Goal: Information Seeking & Learning: Find specific fact

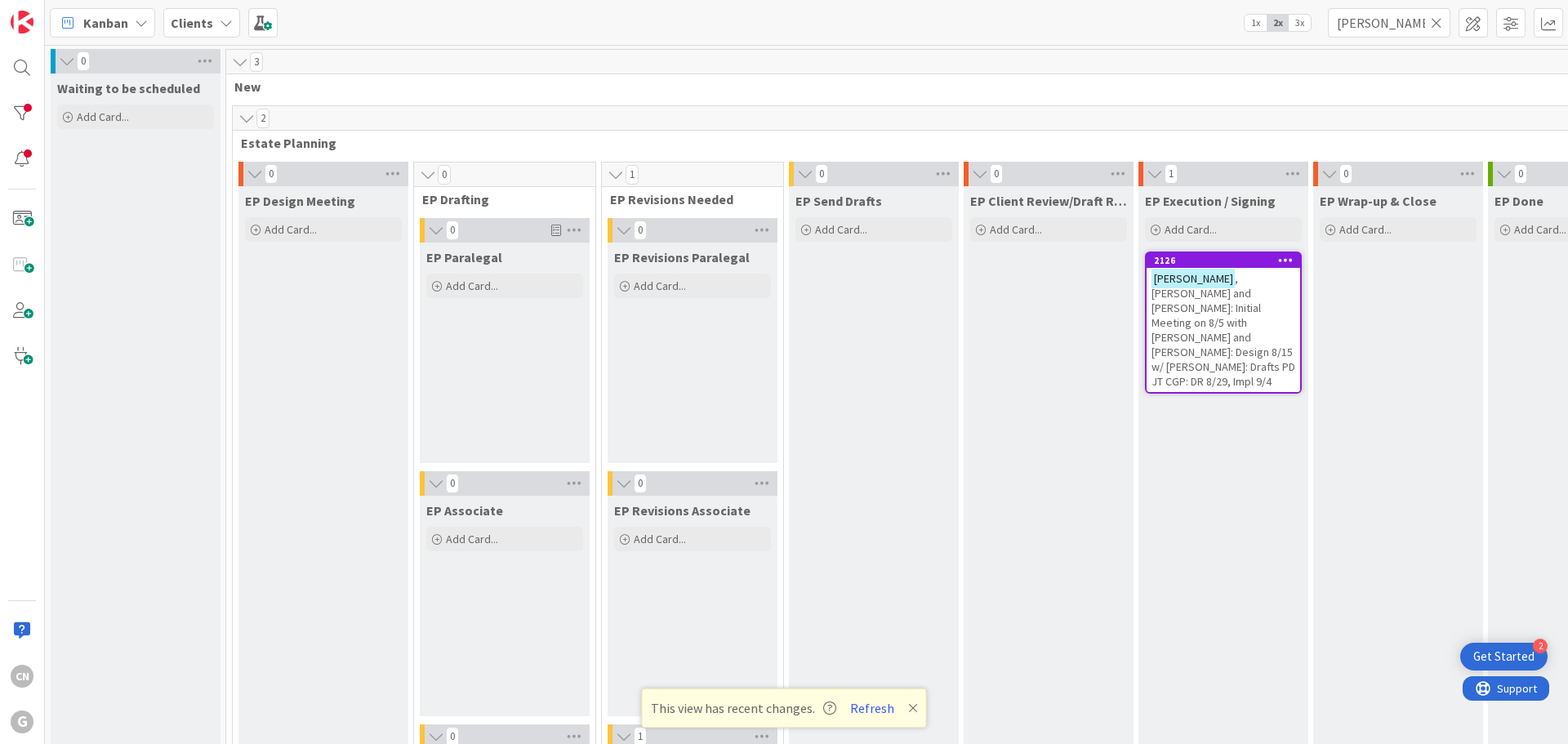
scroll to position [351, 0]
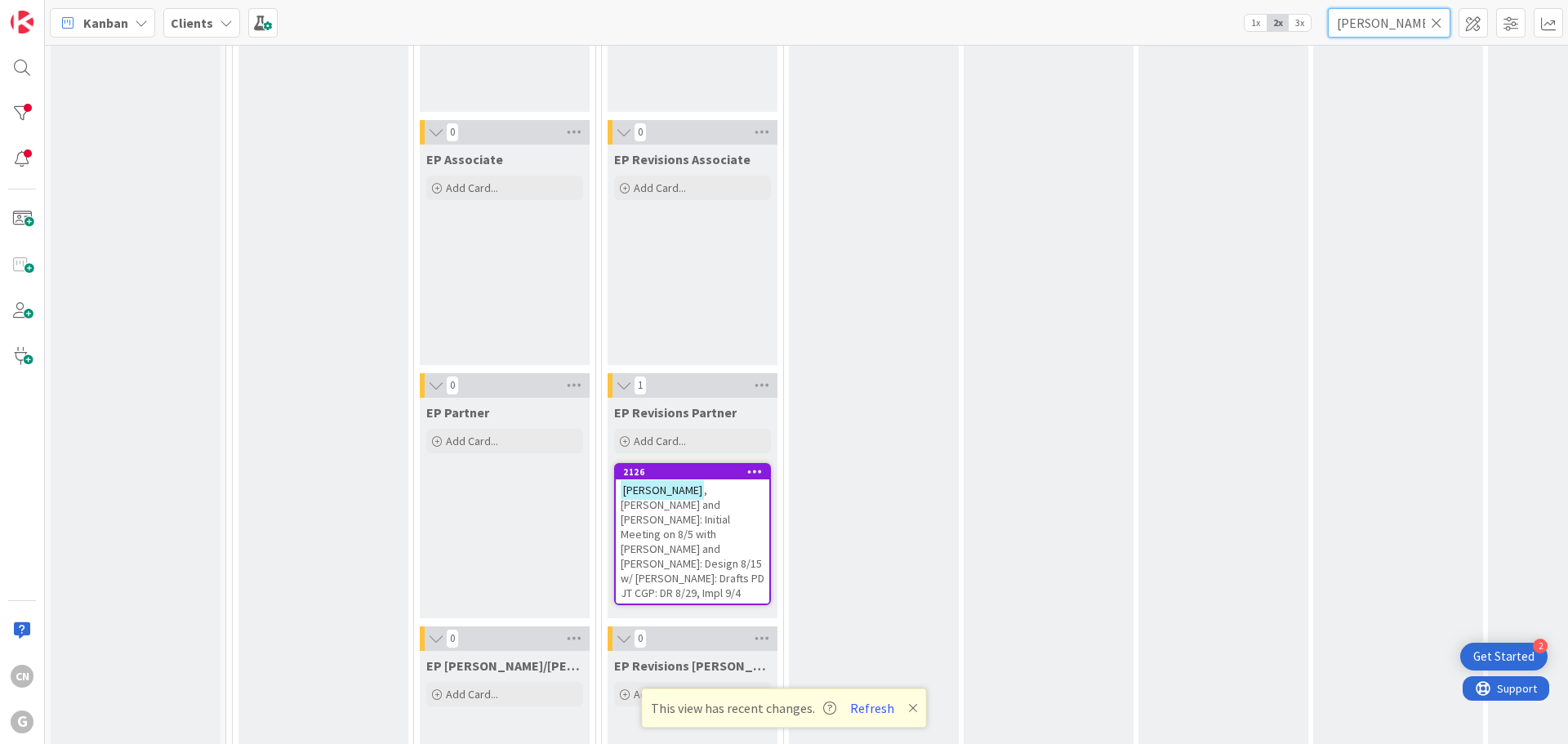
drag, startPoint x: 1395, startPoint y: 28, endPoint x: 1231, endPoint y: 26, distance: 164.0
click at [1233, 26] on div "Kanban Clients 1x 2x 3x graebner" at bounding box center [806, 22] width 1523 height 45
type input "abe smith"
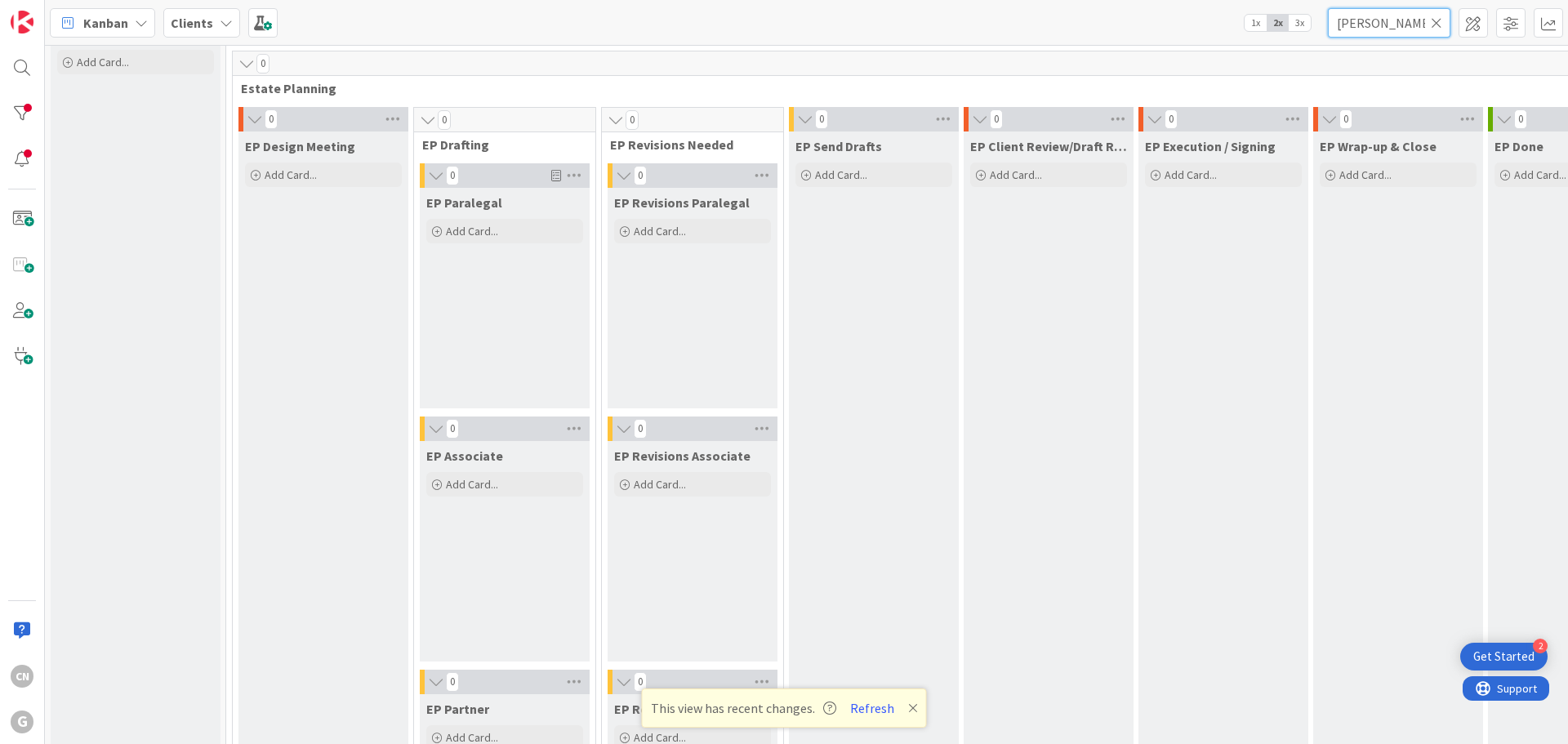
scroll to position [0, 0]
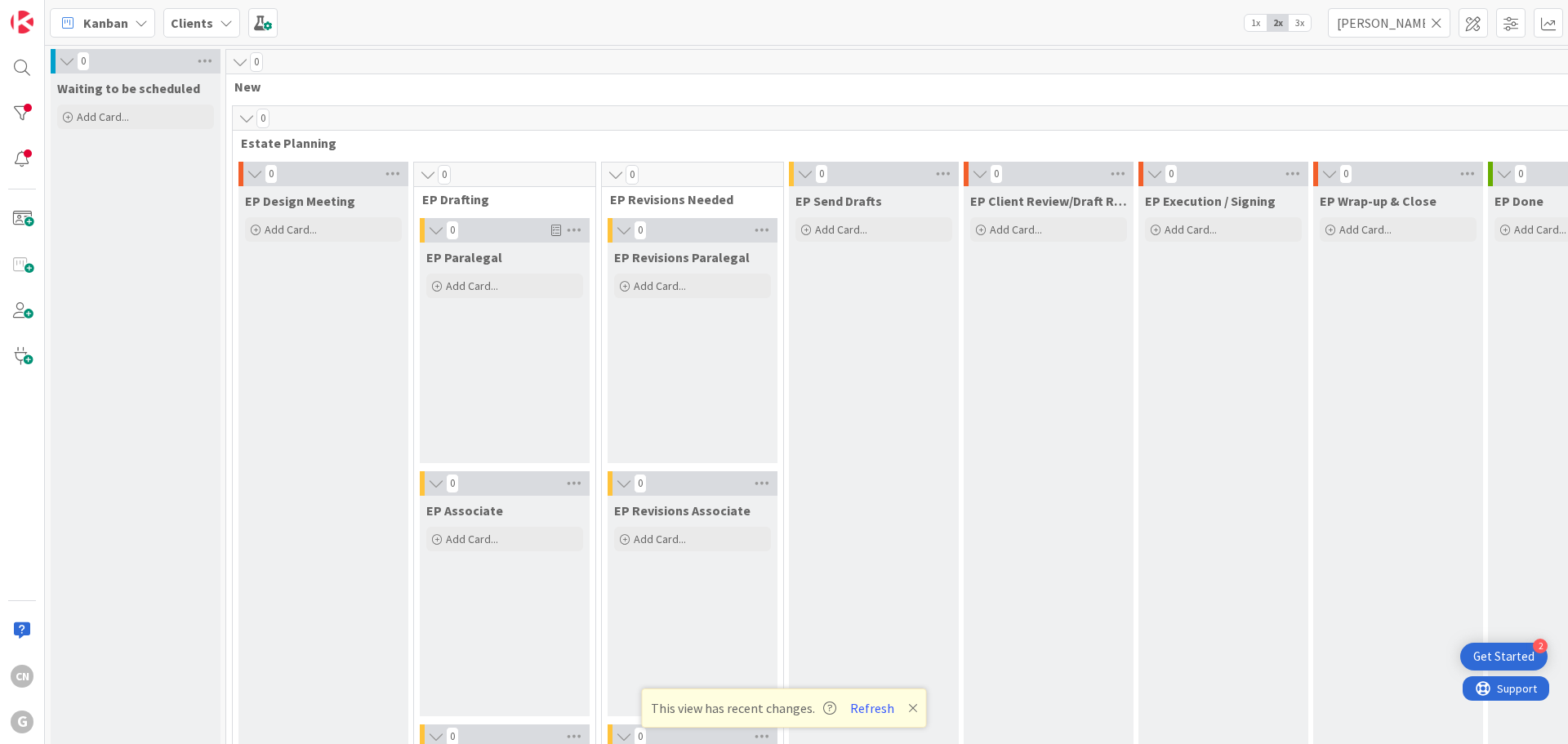
click at [1437, 23] on icon at bounding box center [1436, 23] width 11 height 15
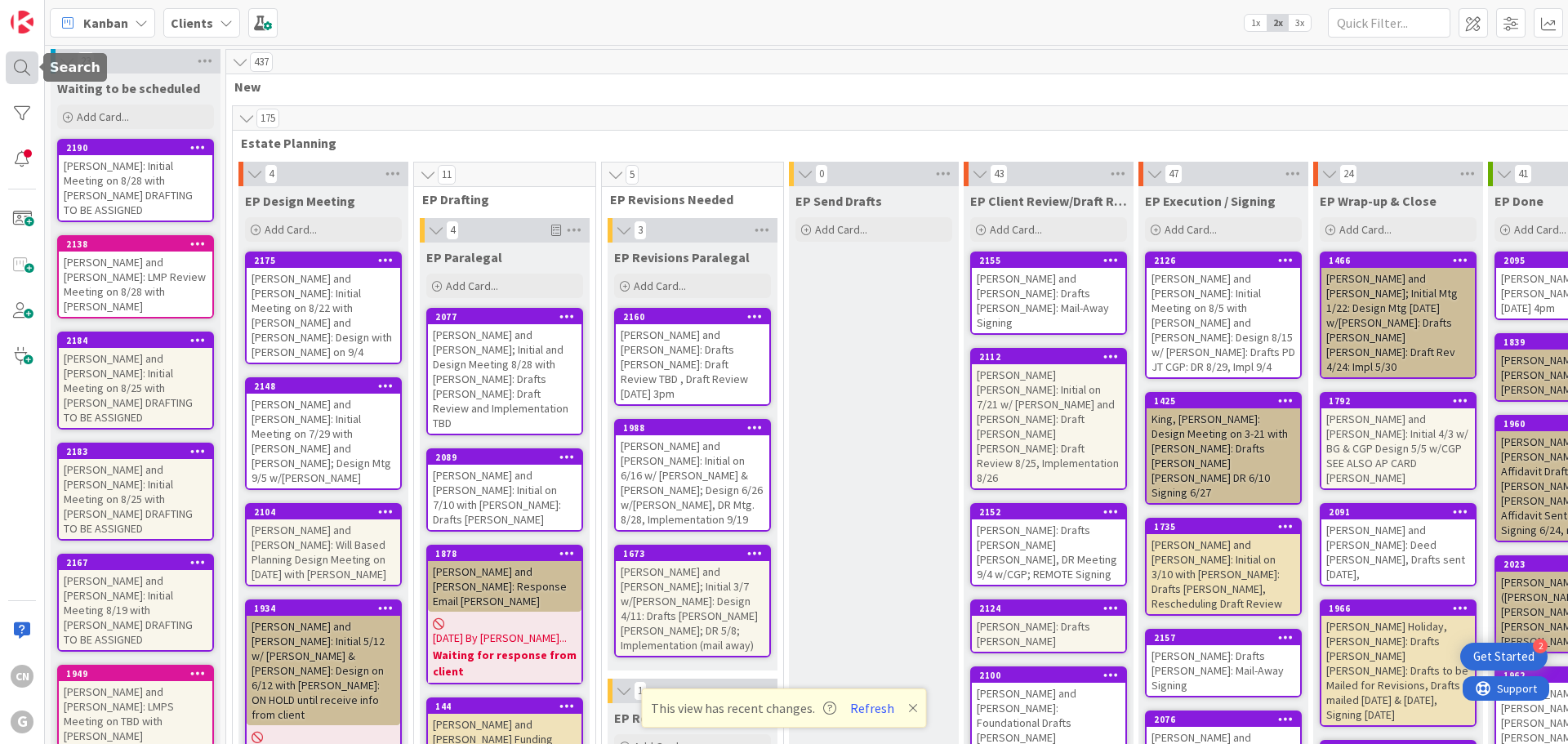
click at [27, 63] on div at bounding box center [21, 67] width 33 height 33
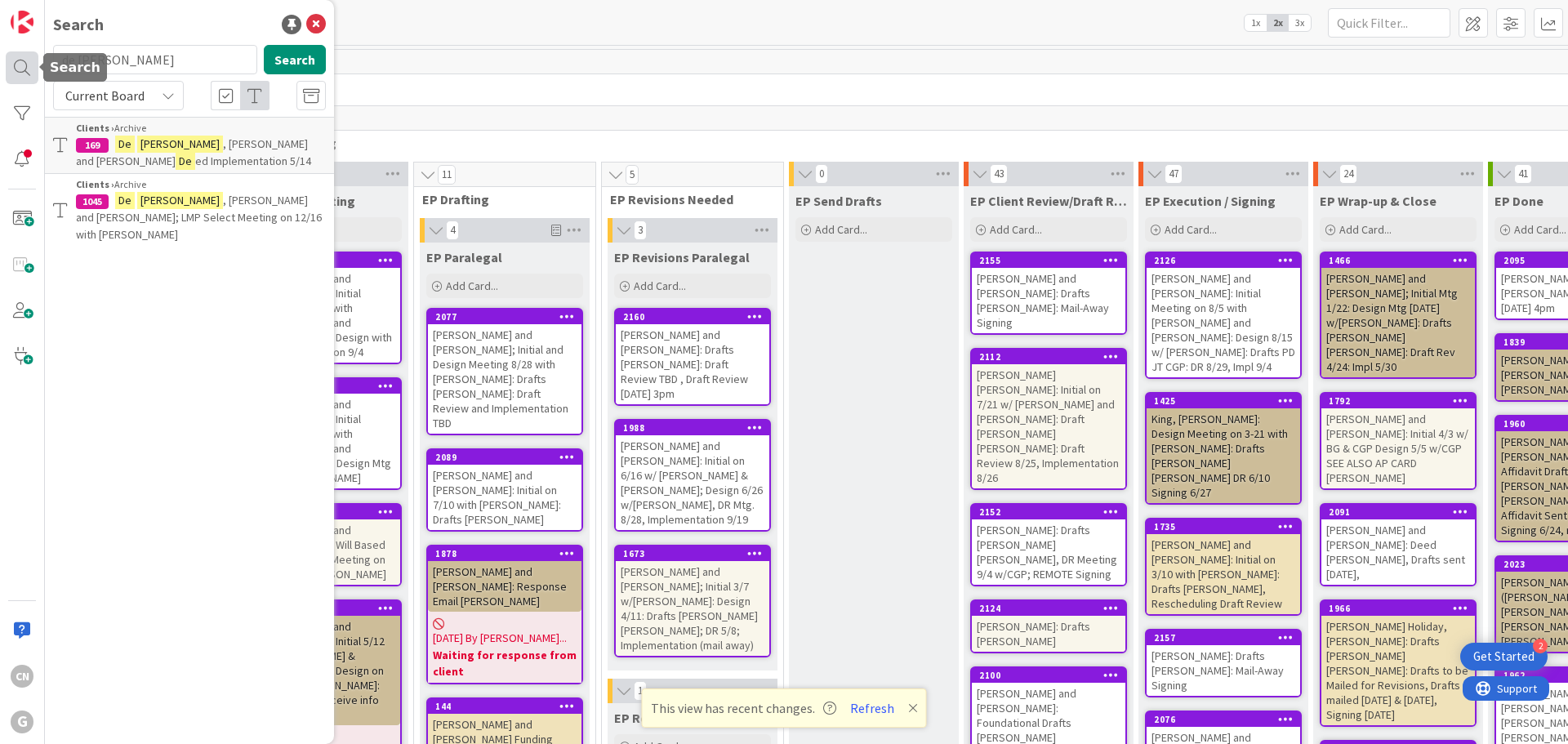
drag, startPoint x: 138, startPoint y: 62, endPoint x: 10, endPoint y: 61, distance: 128.0
click at [10, 57] on div "CN G Search de yong Search Current Board Clients › Archive 169 De Yong , David …" at bounding box center [22, 372] width 45 height 744
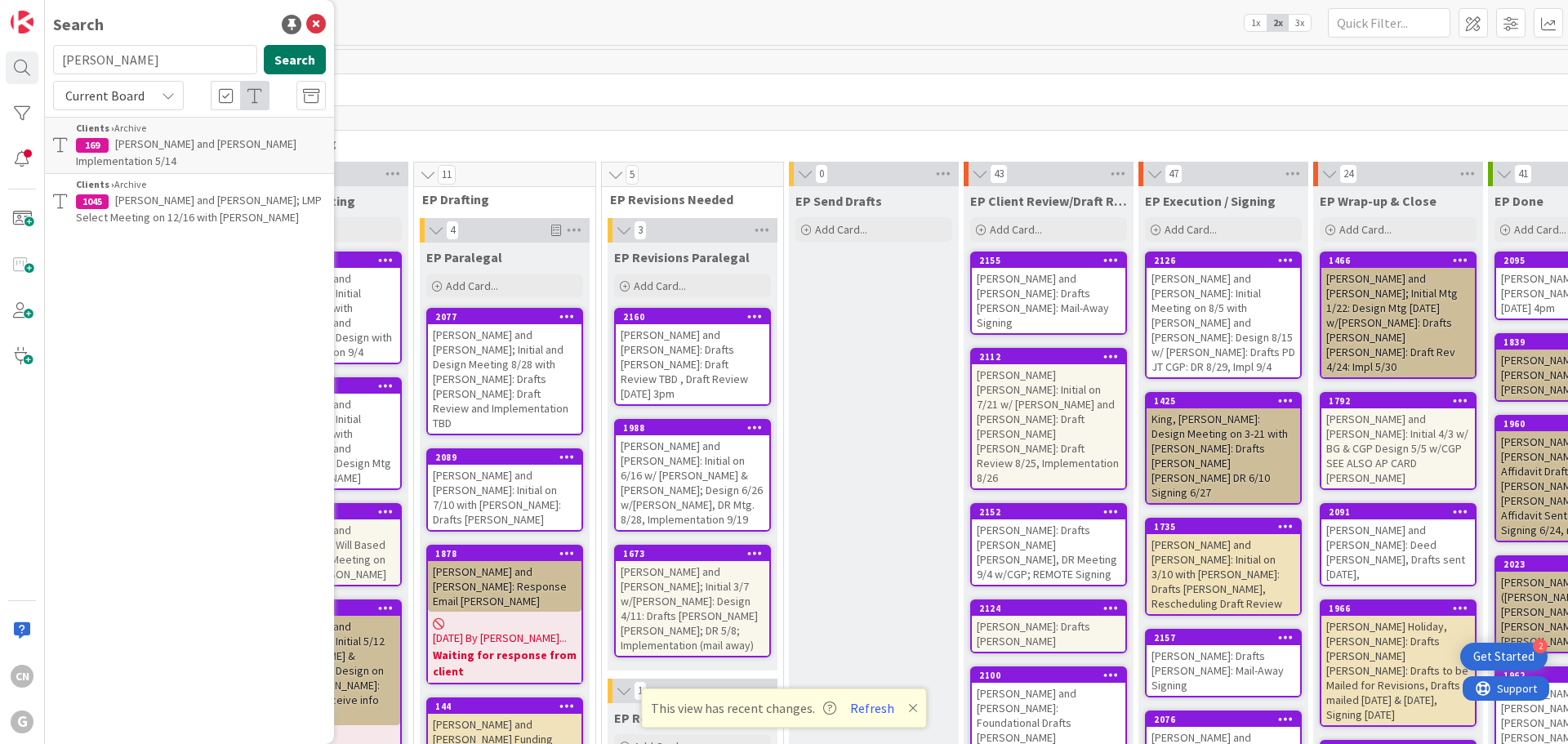
type input "abe smith"
click at [297, 61] on button "Search" at bounding box center [295, 59] width 62 height 29
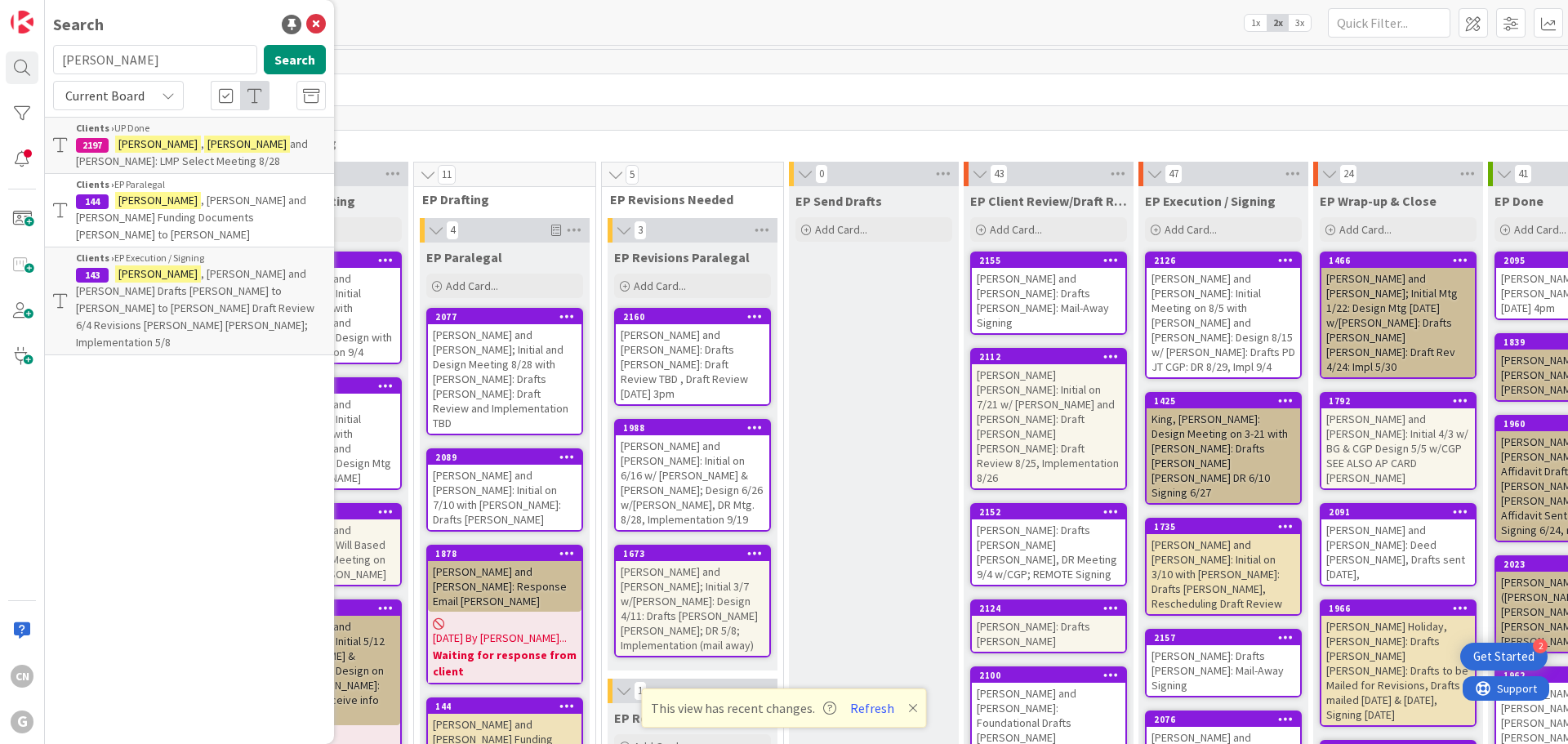
click at [193, 158] on p "Smith , Abe and Shelley: LMP Select Meeting 8/28" at bounding box center [201, 152] width 250 height 34
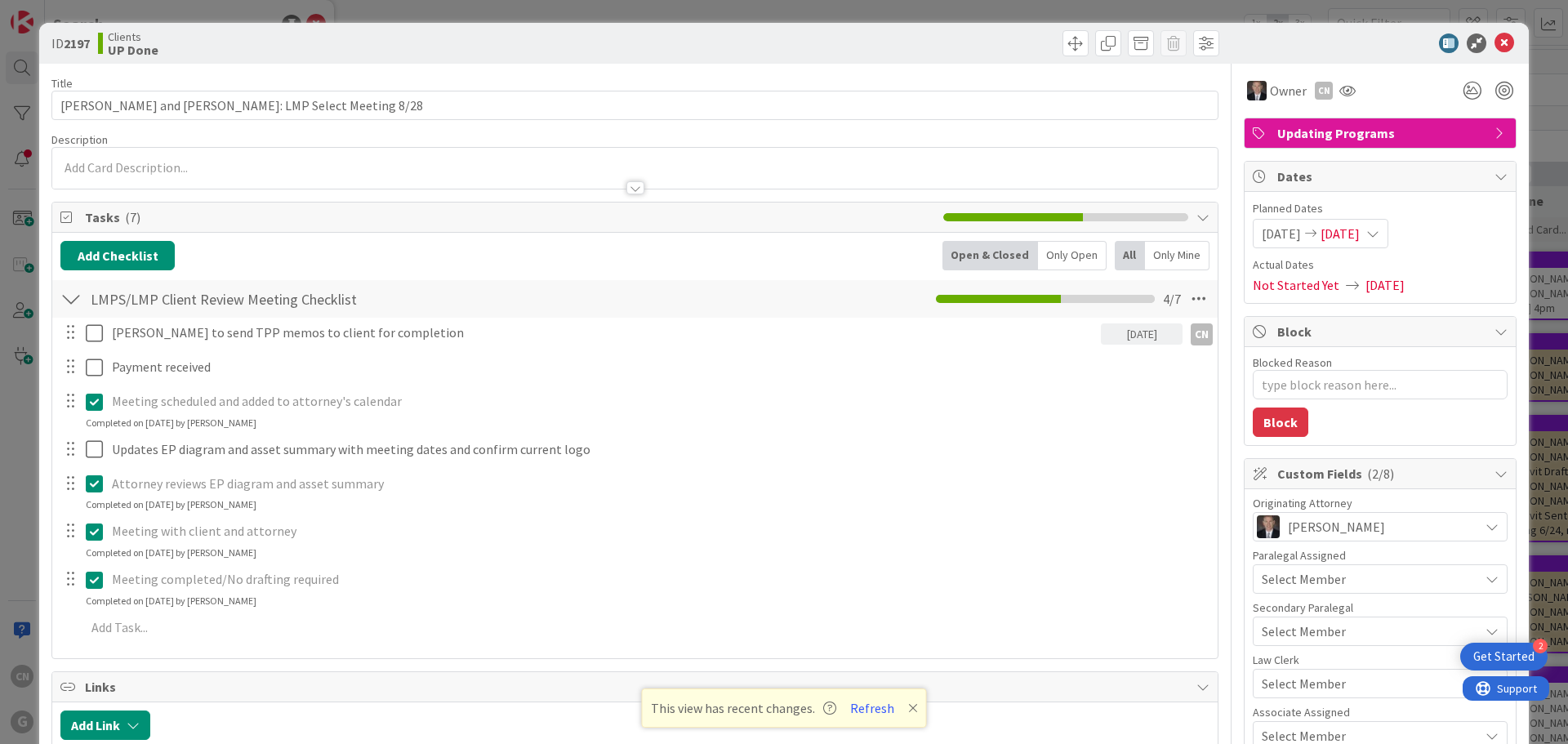
type textarea "x"
click at [186, 174] on div at bounding box center [634, 180] width 1165 height 17
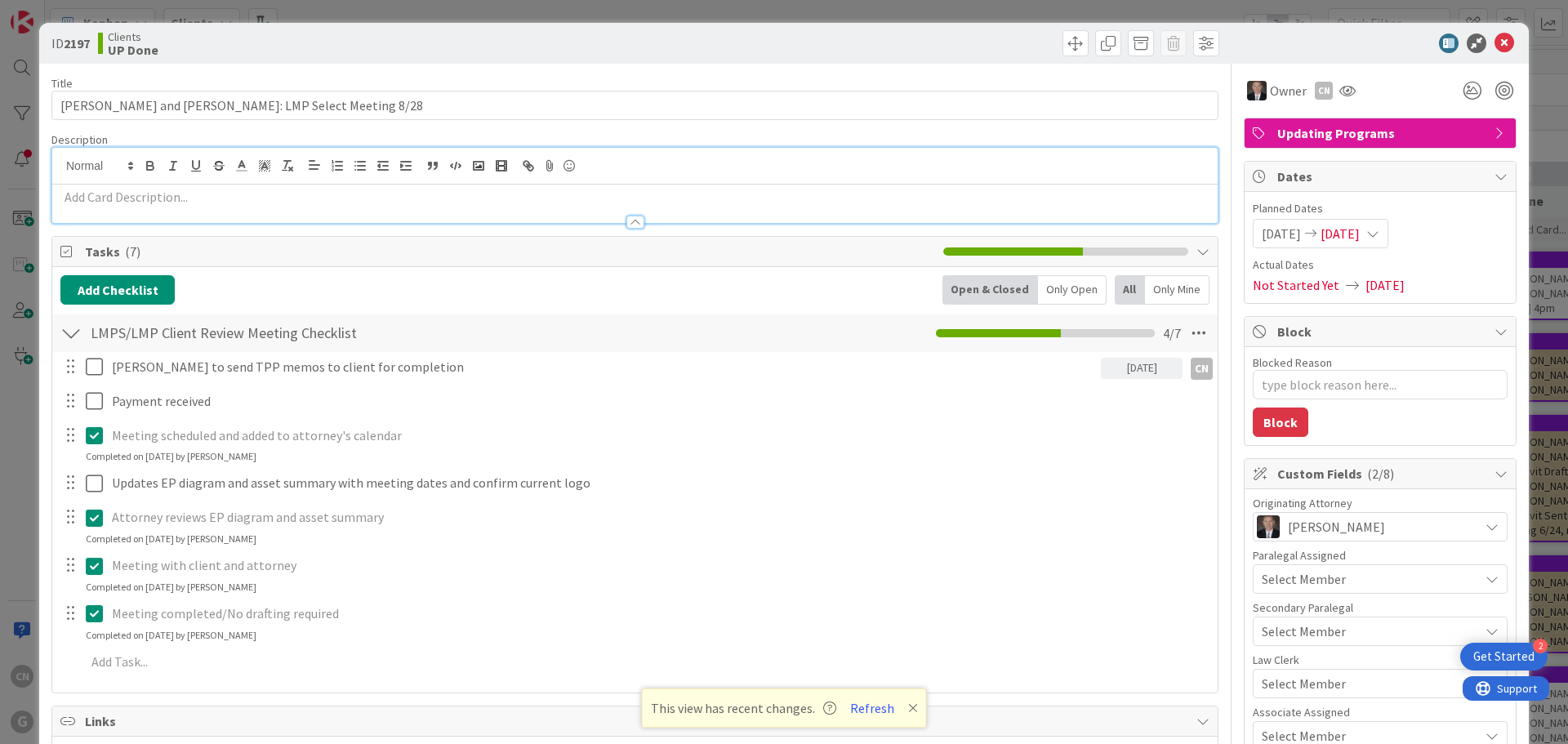
click at [167, 203] on p at bounding box center [635, 196] width 1149 height 18
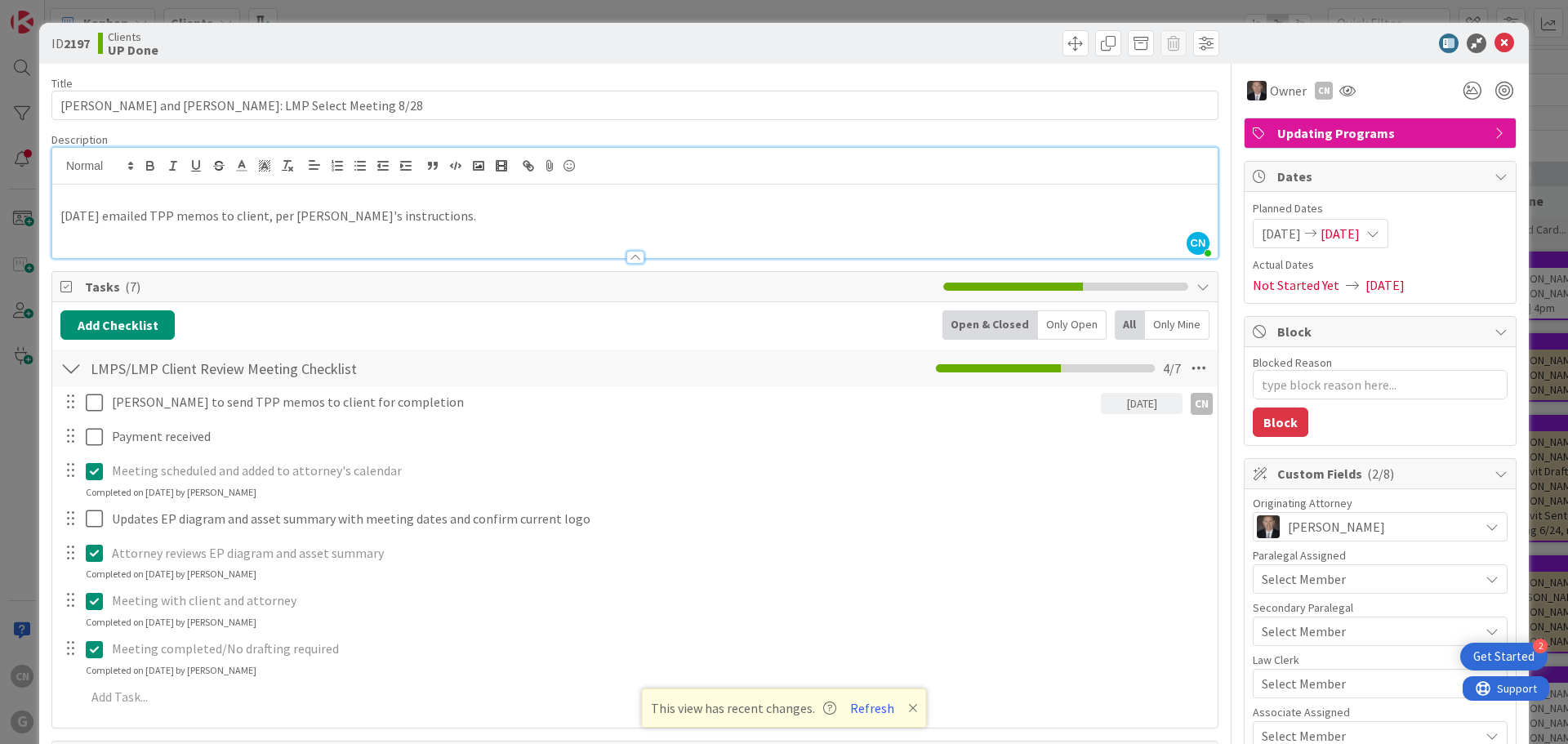
click at [97, 212] on p "9.2.25 emailed TPP memos to client, per Brad's instructions." at bounding box center [635, 216] width 1149 height 18
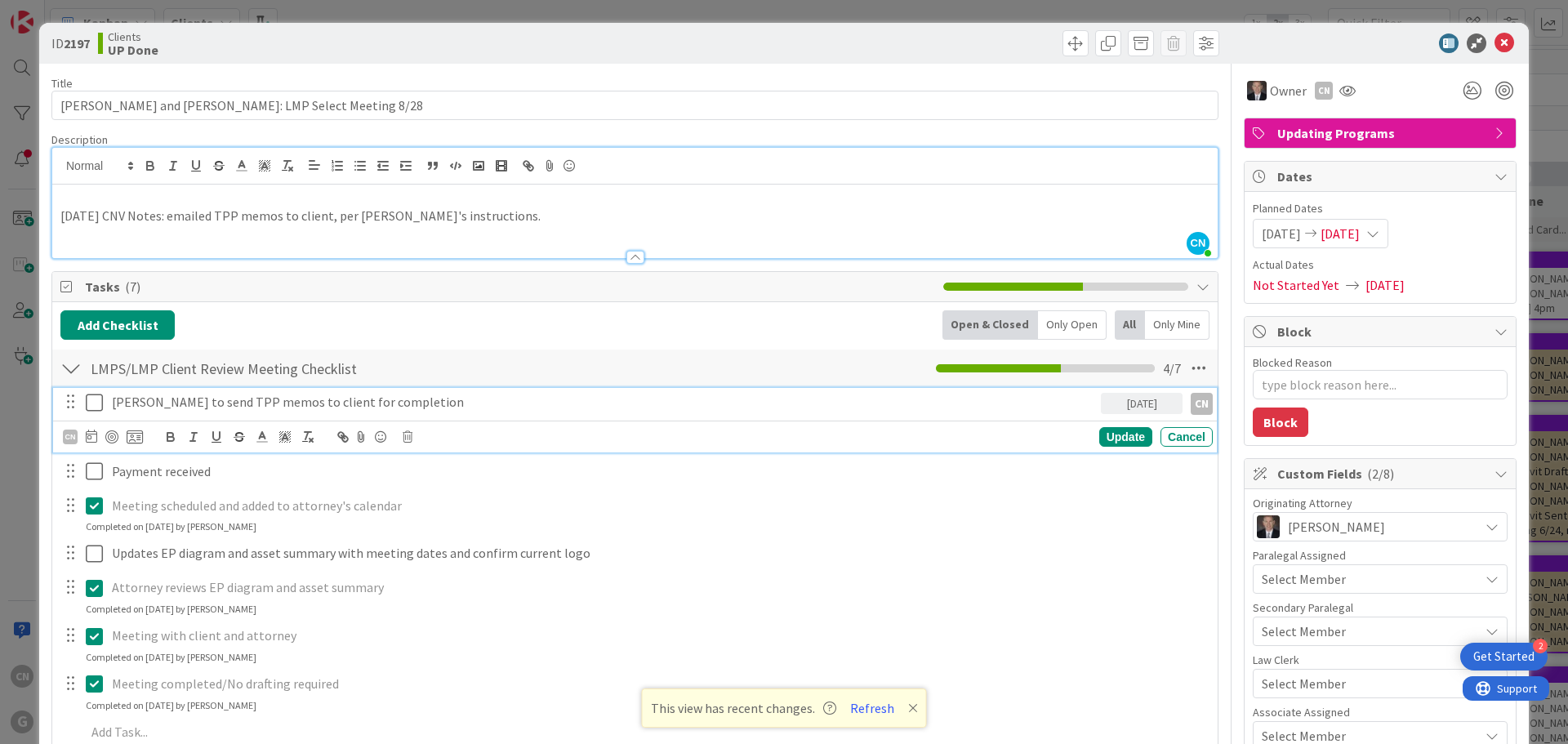
click at [94, 403] on icon at bounding box center [98, 402] width 25 height 19
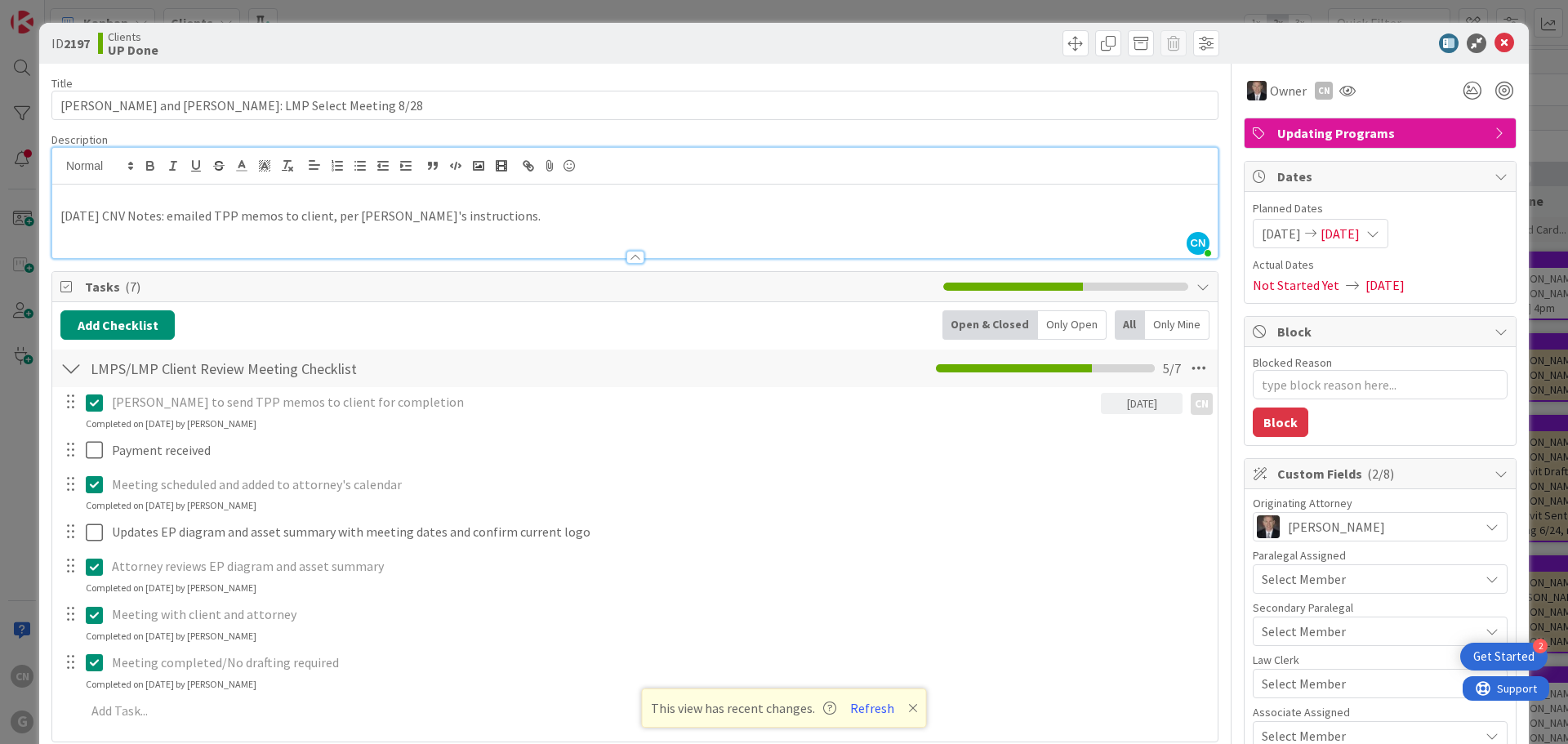
type textarea "x"
click at [1494, 44] on icon at bounding box center [1504, 43] width 19 height 19
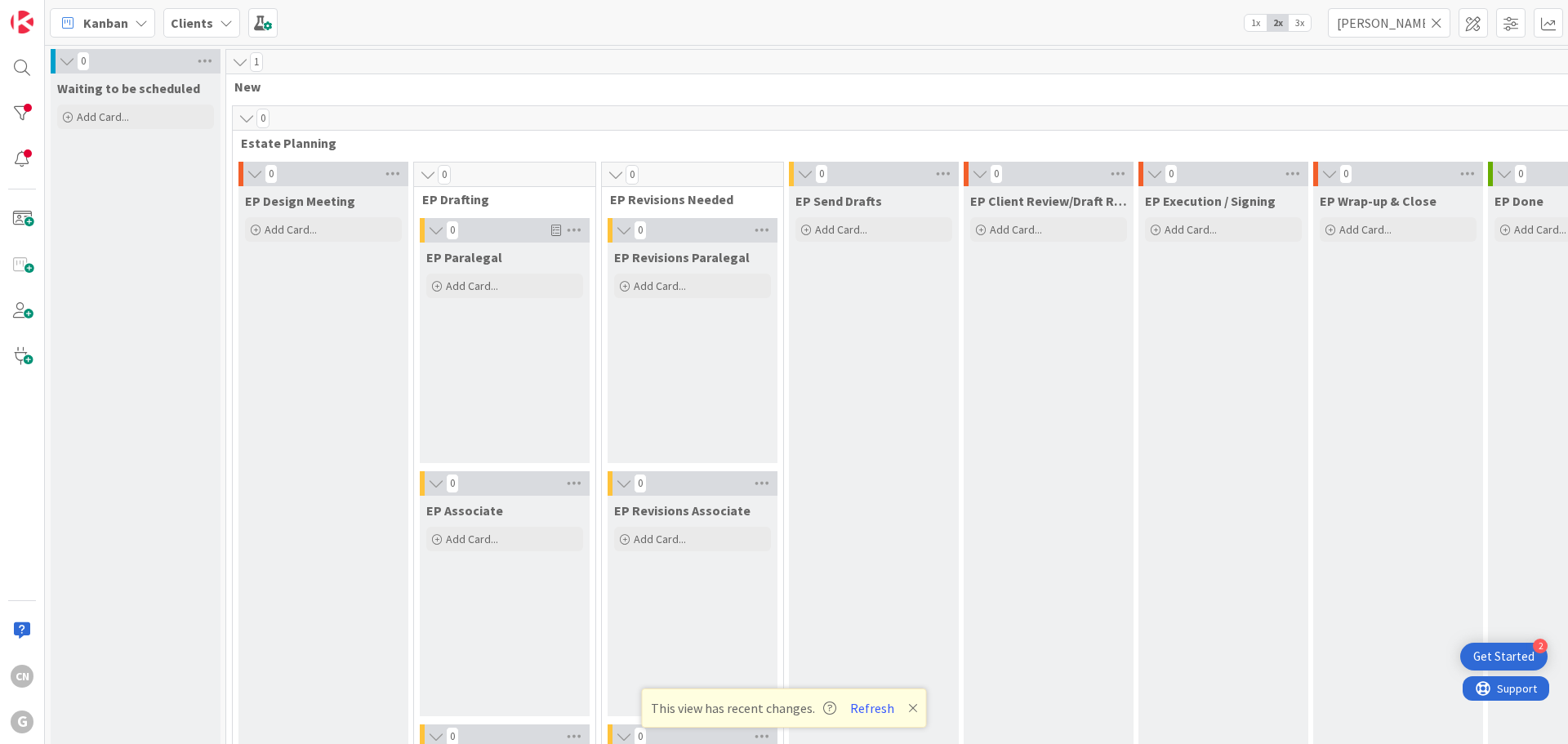
scroll to position [2170, 0]
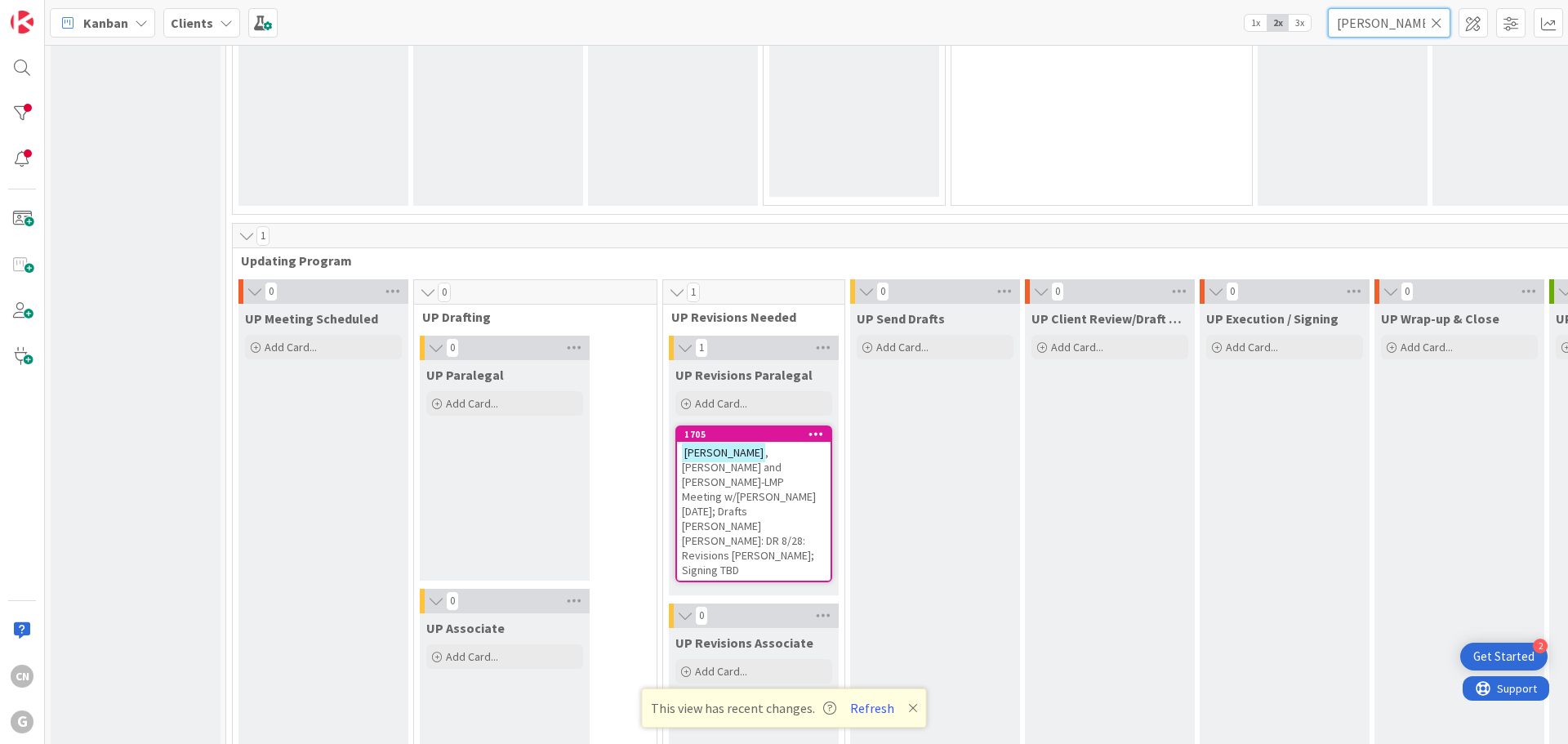
drag, startPoint x: 1394, startPoint y: 22, endPoint x: 1156, endPoint y: 36, distance: 238.4
click at [1161, 36] on div "Kanban Clients 1x 2x 3x [PERSON_NAME]" at bounding box center [806, 22] width 1523 height 45
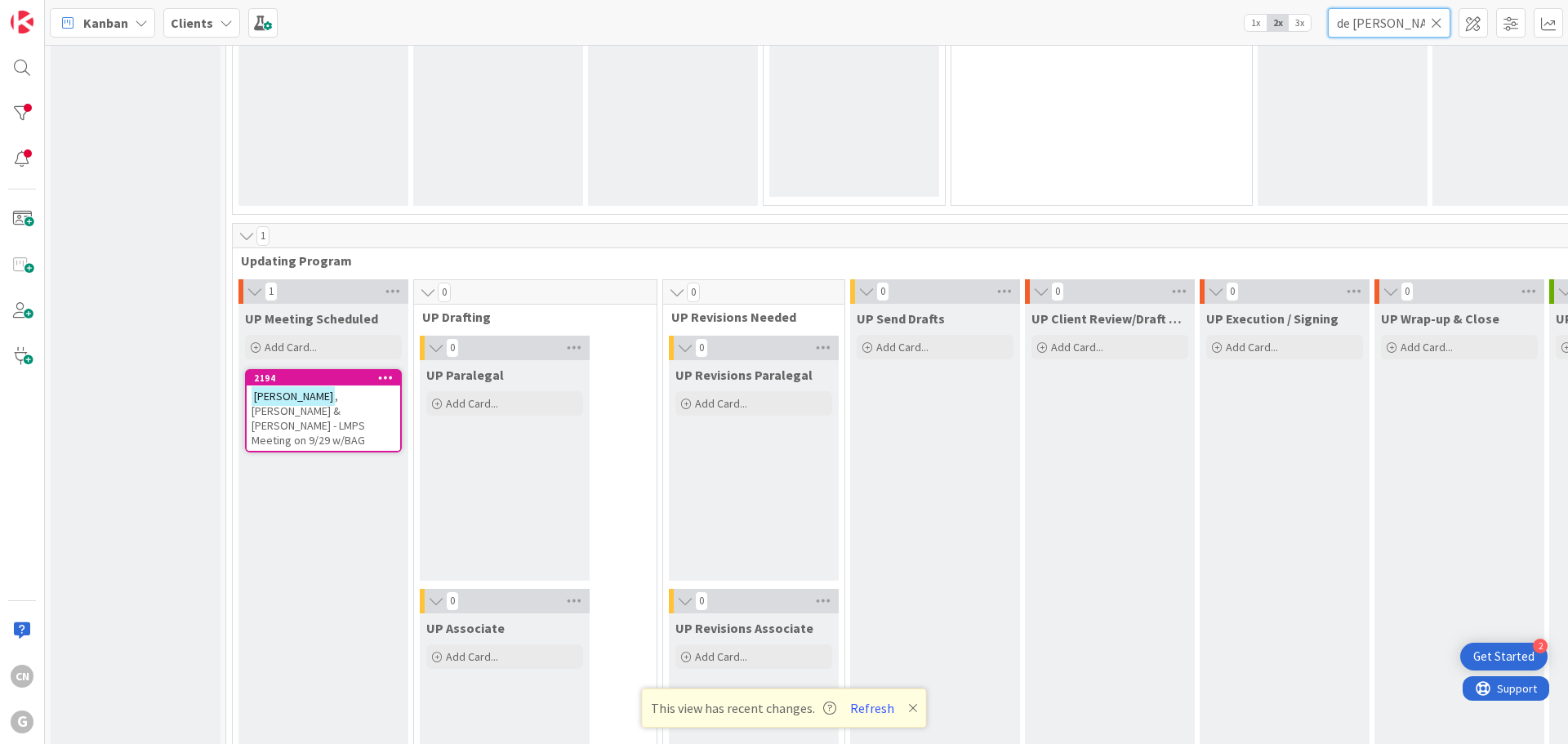
type input "de [PERSON_NAME]"
click at [331, 404] on span ", [PERSON_NAME] & [PERSON_NAME] - LMPS Meeting on 9/29 w/BAG" at bounding box center [308, 418] width 114 height 59
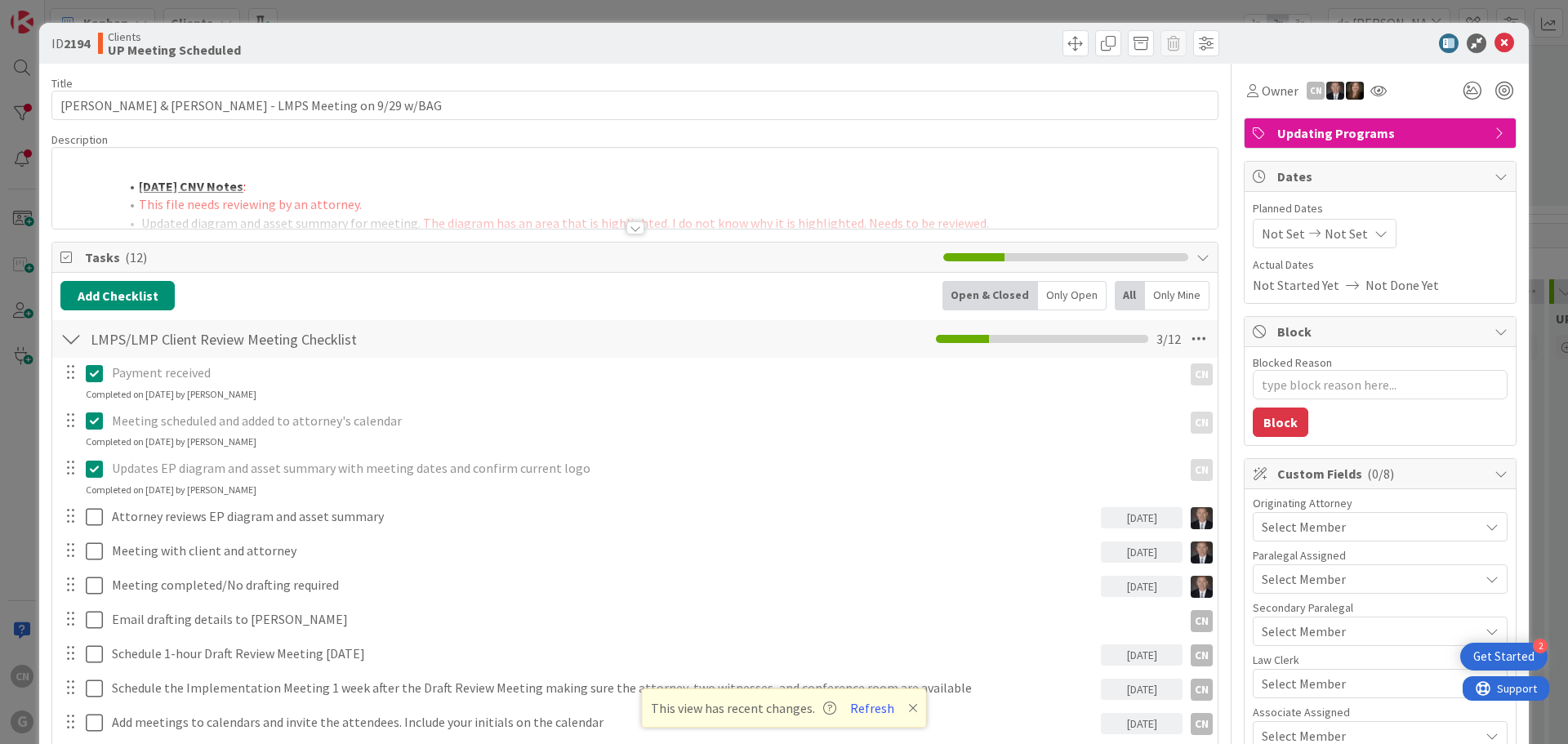
type textarea "x"
click at [631, 229] on div at bounding box center [635, 227] width 18 height 13
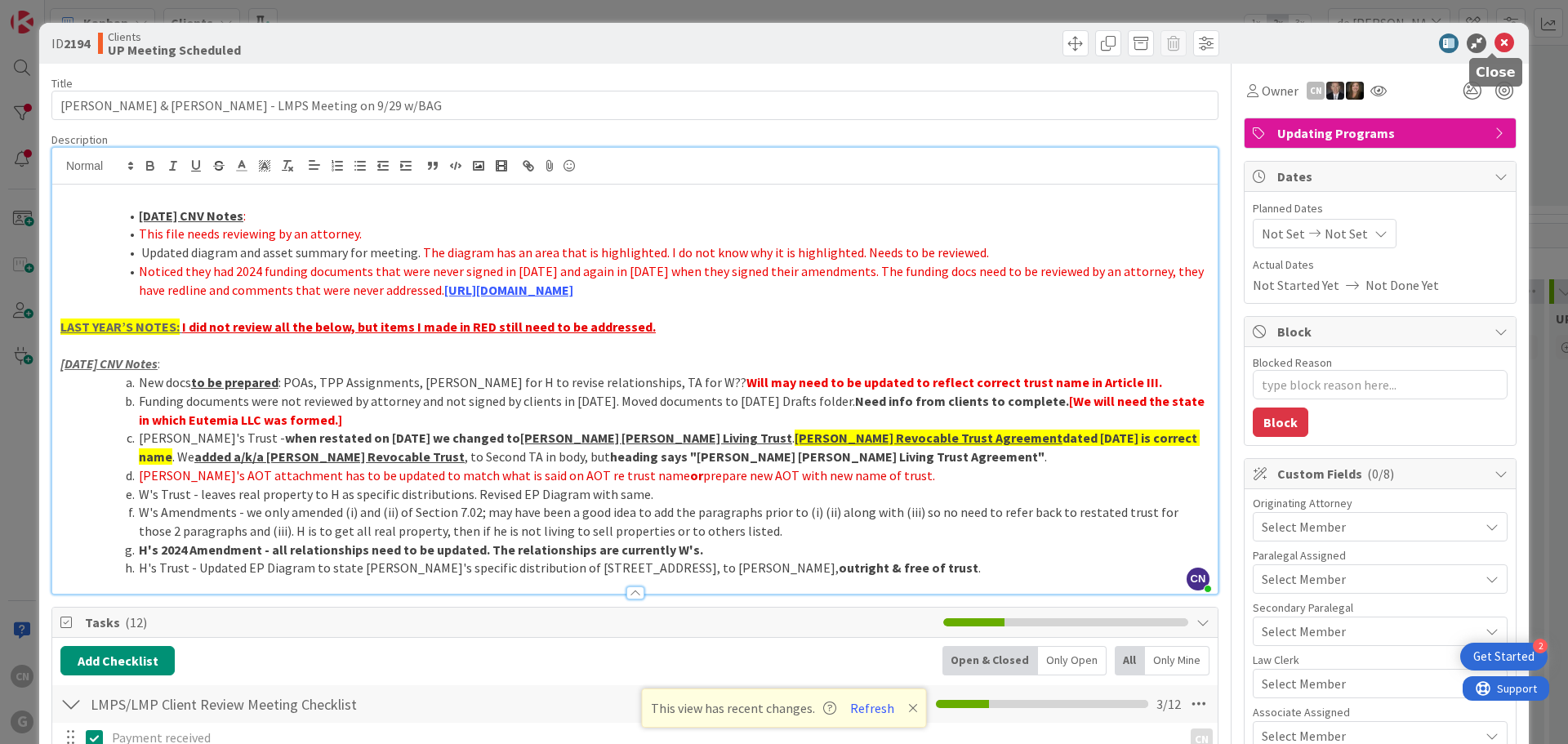
click at [1494, 44] on icon at bounding box center [1504, 43] width 19 height 19
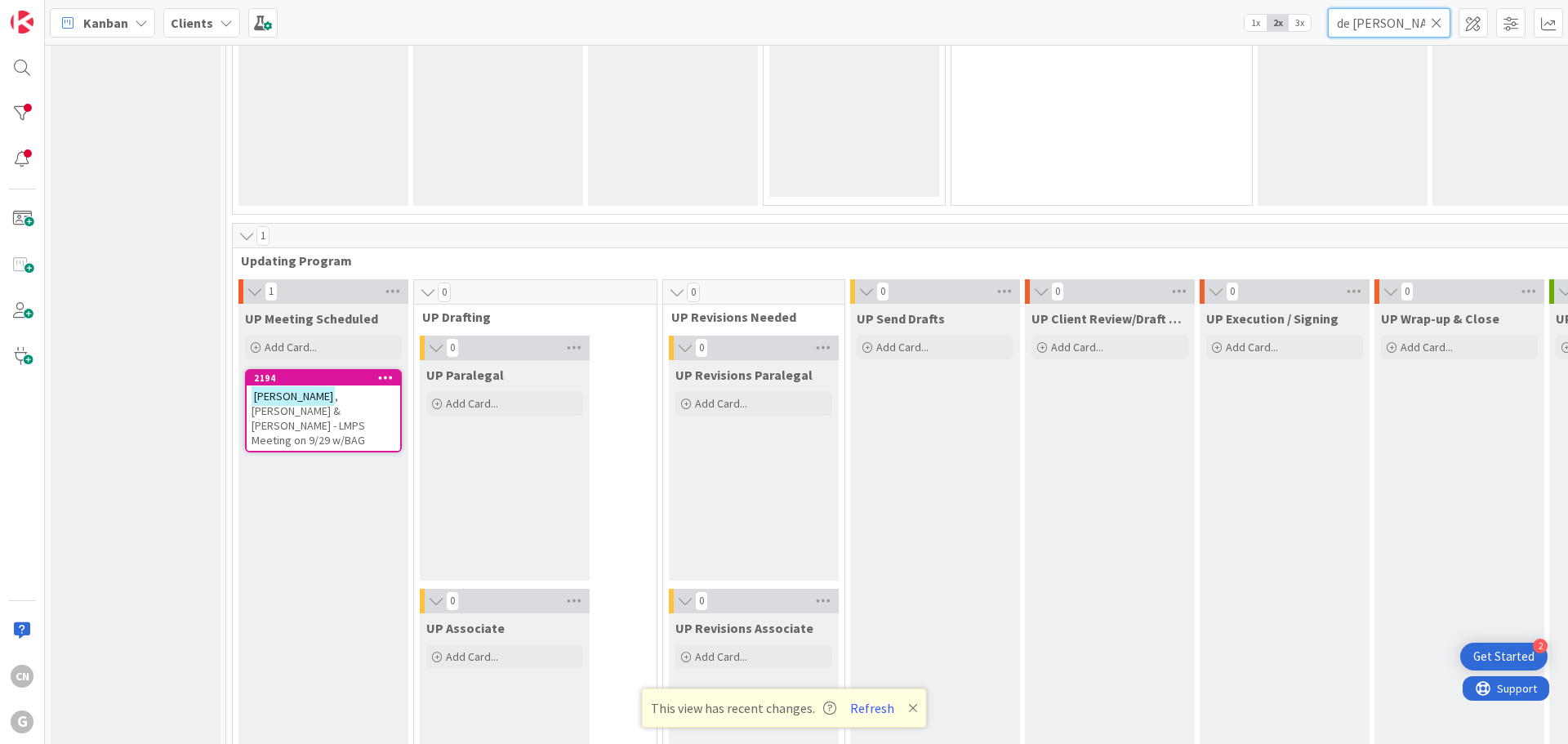
drag, startPoint x: 1220, startPoint y: 51, endPoint x: 1173, endPoint y: 57, distance: 47.4
click at [1184, 56] on div "Kanban Clients 1x 2x 3x de [PERSON_NAME] 0 Waiting to be scheduled Add Card... …" at bounding box center [806, 372] width 1523 height 744
drag, startPoint x: 1383, startPoint y: 23, endPoint x: 1254, endPoint y: 26, distance: 129.0
click at [1255, 27] on div "Kanban Clients 1x 2x 3x [PERSON_NAME]" at bounding box center [806, 22] width 1523 height 45
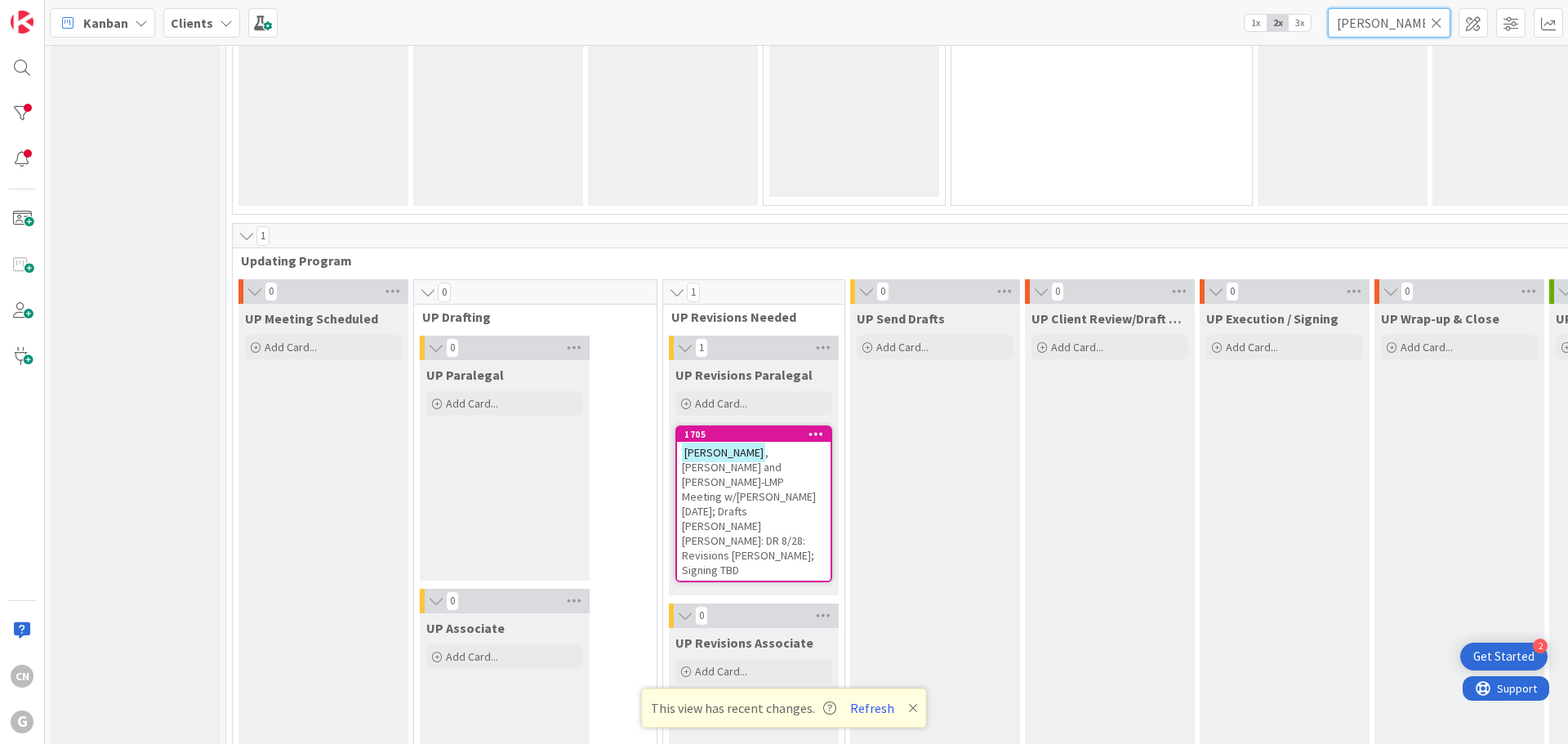
type input "[PERSON_NAME]"
click at [685, 493] on span ", [PERSON_NAME] and [PERSON_NAME]-LMP Meeting w/[PERSON_NAME] [DATE]; Drafts [P…" at bounding box center [749, 512] width 134 height 132
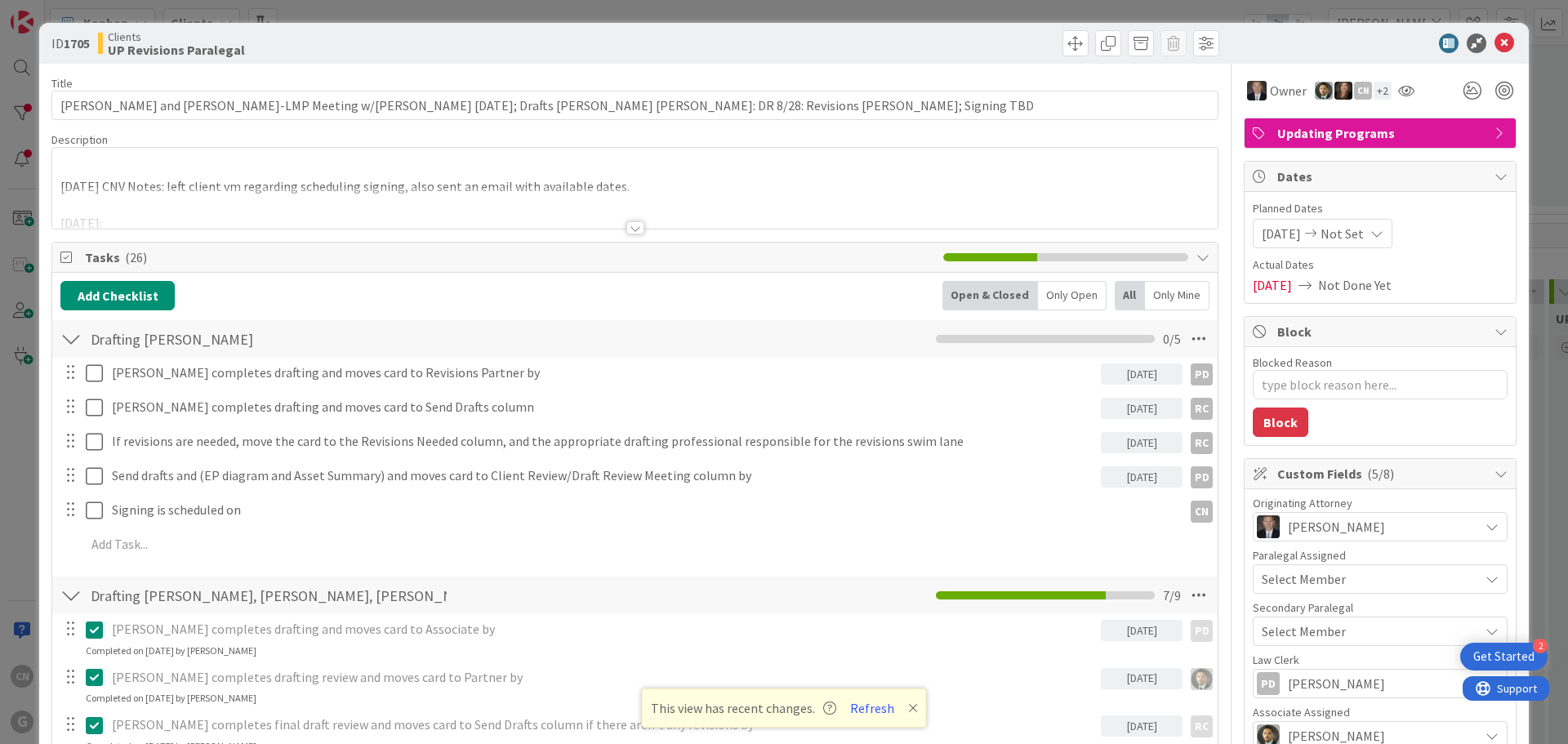
click at [78, 170] on div "[DATE] CNV Notes: left client vm regarding scheduling signing, also sent an ema…" at bounding box center [634, 188] width 1165 height 81
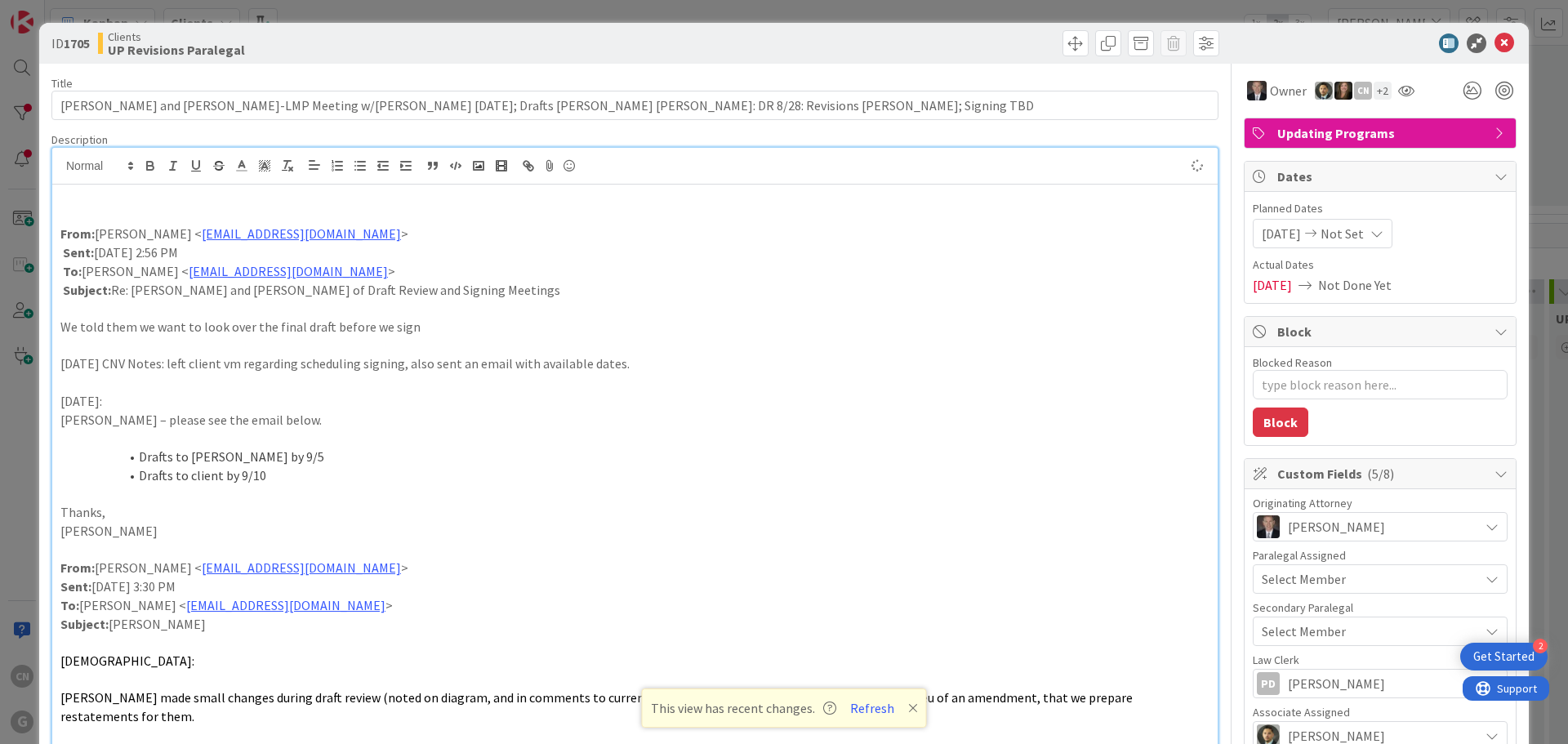
type textarea "x"
click at [419, 326] on p "We told them we want to look over the final draft before we sign" at bounding box center [635, 327] width 1149 height 18
drag, startPoint x: 149, startPoint y: 369, endPoint x: 75, endPoint y: 369, distance: 74.0
click at [75, 369] on p "[DATE] CNV Notes: left client vm regarding scheduling signing, also sent an ema…" at bounding box center [635, 364] width 1149 height 18
drag, startPoint x: 151, startPoint y: 365, endPoint x: 24, endPoint y: 360, distance: 127.1
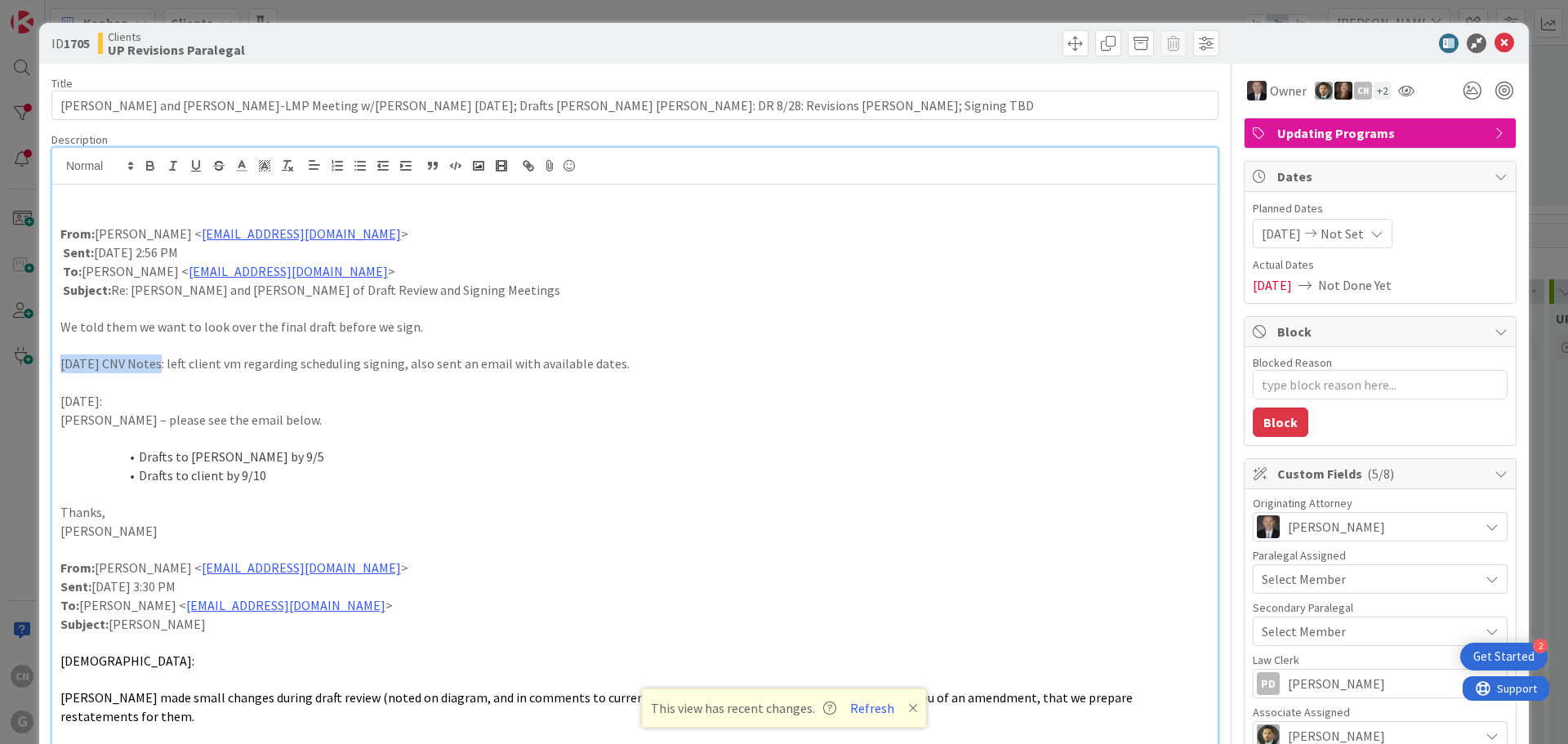
click at [24, 360] on div "ID 1705 Clients UP Revisions Paralegal Title 121 / 128 [PERSON_NAME] and [PERSO…" at bounding box center [784, 372] width 1568 height 744
click at [147, 169] on icon "button" at bounding box center [150, 167] width 6 height 4
drag, startPoint x: 427, startPoint y: 327, endPoint x: 44, endPoint y: 332, distance: 383.0
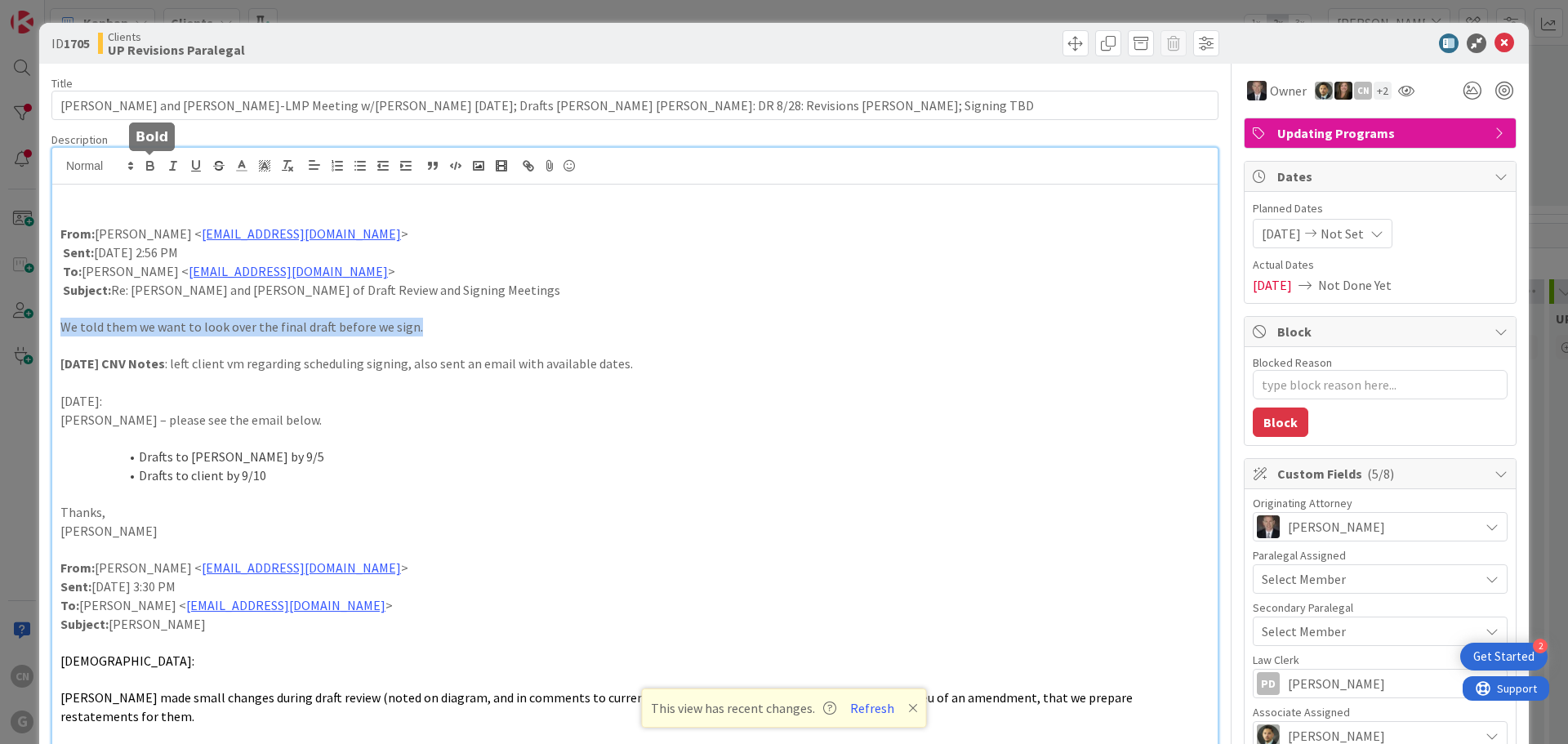
click at [152, 166] on icon "button" at bounding box center [150, 167] width 6 height 4
click at [579, 320] on p "We told them we want to look over the final draft before we sign." at bounding box center [635, 327] width 1149 height 18
type textarea "x"
click at [512, 474] on li "Drafts to client by 9/10" at bounding box center [644, 475] width 1129 height 18
